Goal: Information Seeking & Learning: Learn about a topic

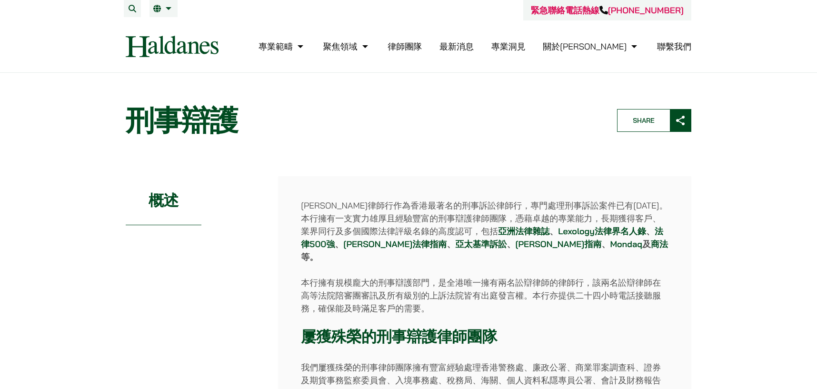
drag, startPoint x: 496, startPoint y: 201, endPoint x: 501, endPoint y: 211, distance: 11.7
click at [501, 211] on p "何敦律師行作為香港最著名的刑事訴訟律師行，專門處理刑事訴訟案件已有50年。本行擁有一支實力雄厚且經驗豐富的刑事辯護律師團隊，憑藉卓越的專業能力，長期獲得客戶、…" at bounding box center [485, 231] width 368 height 64
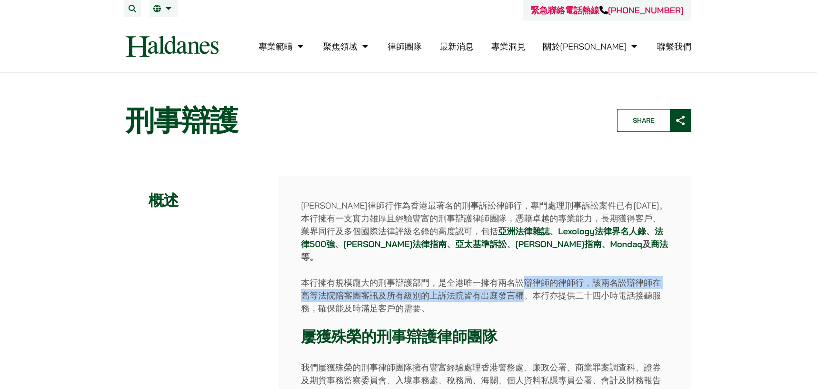
drag, startPoint x: 521, startPoint y: 271, endPoint x: 520, endPoint y: 280, distance: 9.1
click at [520, 281] on p "本行擁有規模龐大的刑事辯護部門，是全港唯一擁有兩名訟辯律師的律師行，該兩名訟辯律師在高等法院陪審團審訊及所有級別的上訴法院皆有出庭發言權。本行亦提供二十四小時…" at bounding box center [485, 295] width 368 height 39
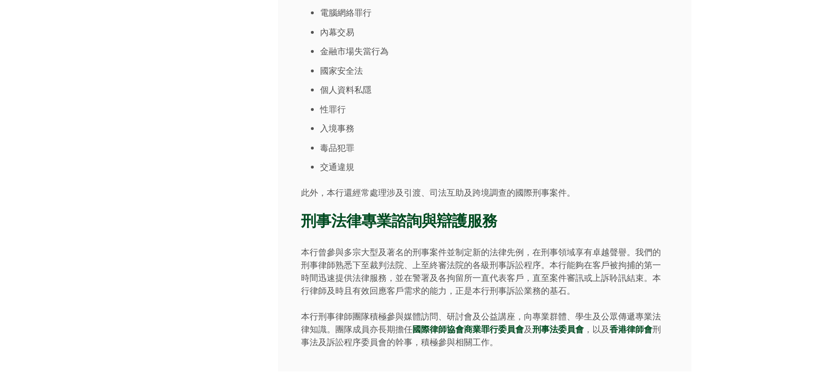
scroll to position [667, 0]
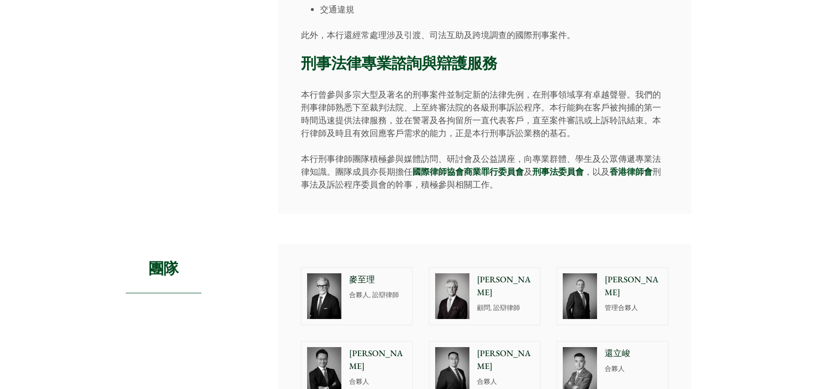
click at [394, 273] on p "麥至理" at bounding box center [378, 279] width 58 height 13
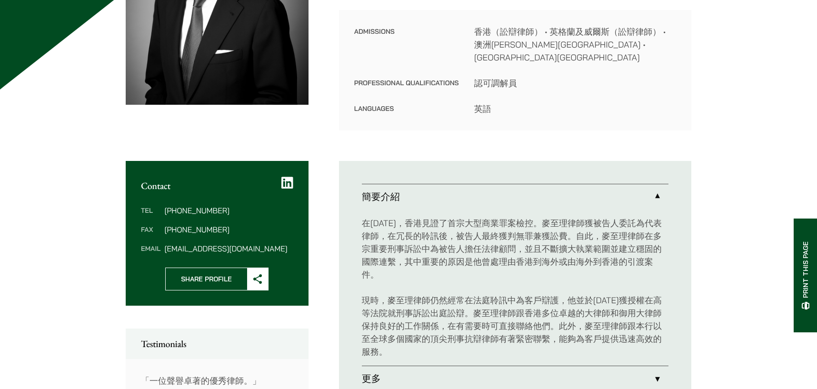
scroll to position [238, 0]
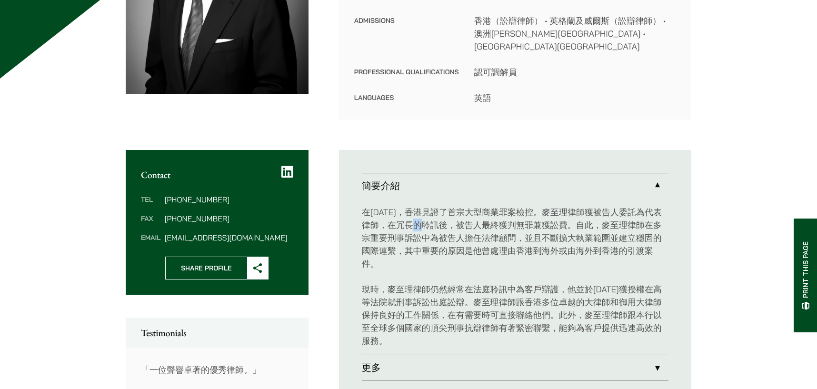
drag, startPoint x: 429, startPoint y: 212, endPoint x: 419, endPoint y: 213, distance: 10.0
click at [419, 213] on p "在[DATE]，香港見證了首宗大型商業罪案檢控。麥至理律師獲被告人委託為代表律師，在冗長的聆訊後，被告人最終獲判無罪兼獲訟費。自此，麥至理律師在多宗重要刑事訴…" at bounding box center [515, 238] width 307 height 64
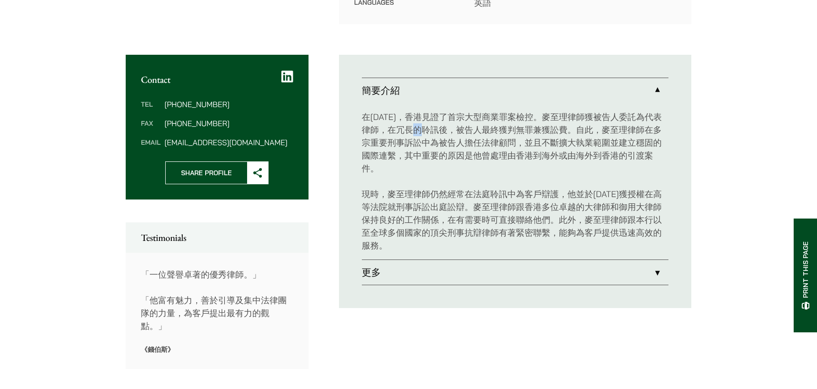
click at [408, 260] on link "更多" at bounding box center [515, 272] width 307 height 25
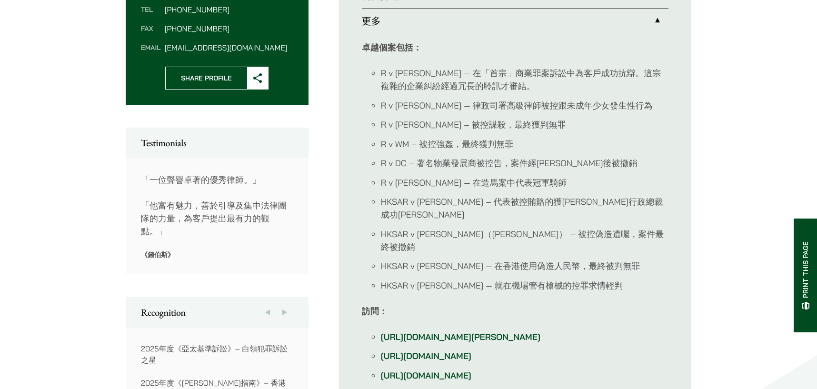
scroll to position [429, 0]
drag, startPoint x: 441, startPoint y: 62, endPoint x: 380, endPoint y: 66, distance: 61.0
click at [380, 66] on ul "R v [PERSON_NAME] — 在「首宗」商業罪案訴訟中為客戶成功抗辯。這宗複雜的企業糾紛經過冗長的聆訊才審結。 R v [PERSON_NAME] …" at bounding box center [515, 178] width 307 height 225
drag, startPoint x: 451, startPoint y: 171, endPoint x: 381, endPoint y: 171, distance: 69.5
click at [381, 176] on li "R v [PERSON_NAME] — 在造馬案中代表冠軍騎師" at bounding box center [525, 182] width 288 height 13
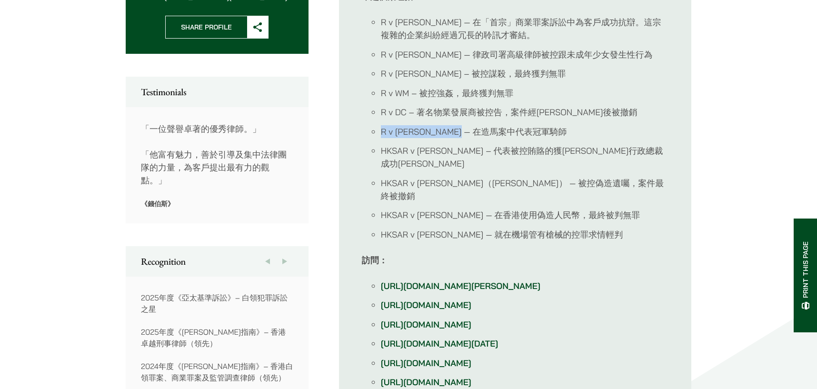
scroll to position [571, 0]
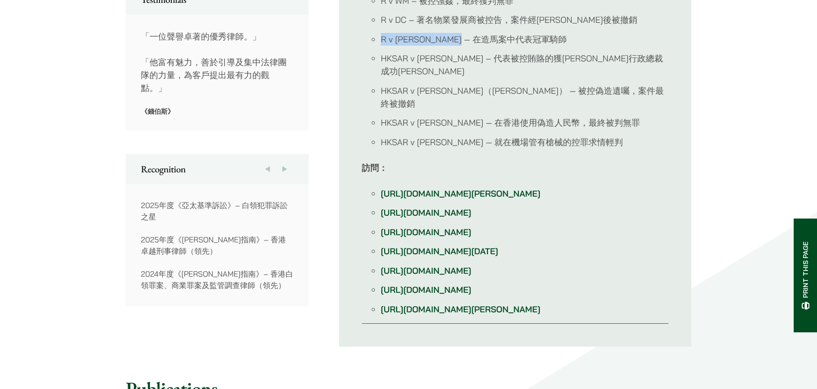
click at [514, 188] on link "[URL][DOMAIN_NAME][PERSON_NAME]" at bounding box center [461, 193] width 160 height 11
